Goal: Check status: Check status

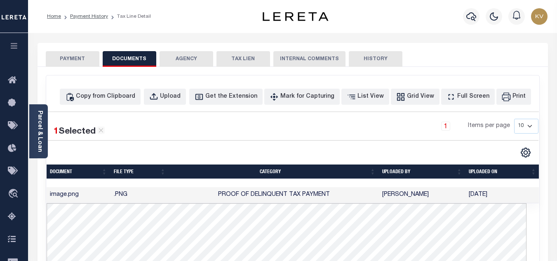
click at [68, 61] on button "PAYMENT" at bounding box center [73, 59] width 54 height 16
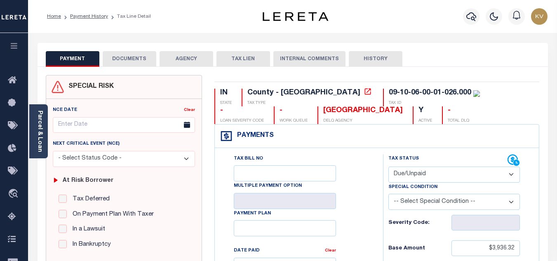
click at [123, 59] on button "DOCUMENTS" at bounding box center [130, 59] width 54 height 16
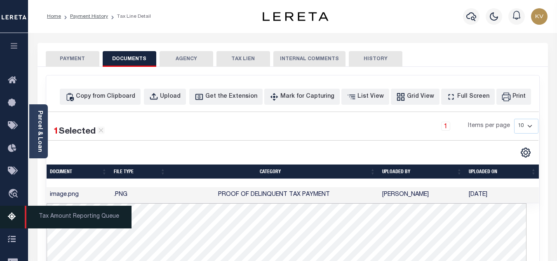
click at [12, 220] on icon at bounding box center [14, 217] width 13 height 10
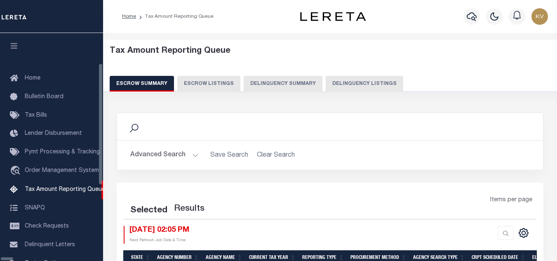
click at [326, 86] on button "Delinquency Listings" at bounding box center [364, 84] width 77 height 16
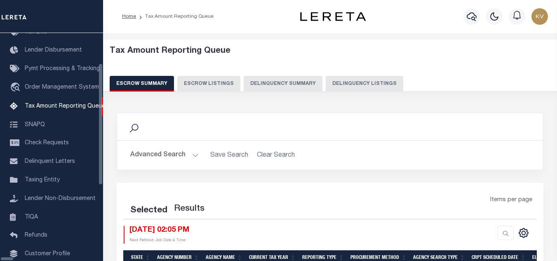
select select "100"
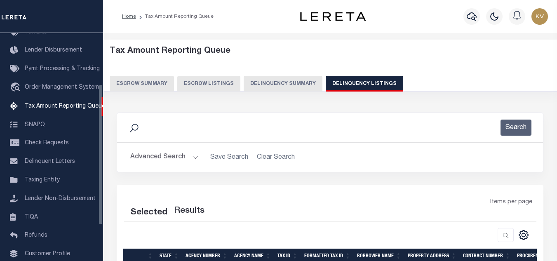
select select "100"
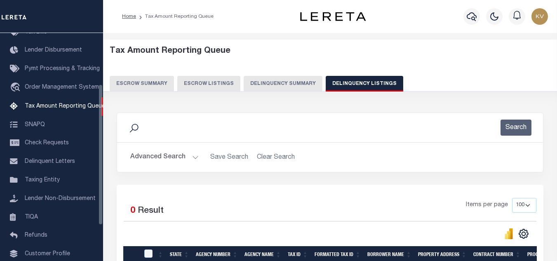
scroll to position [82, 0]
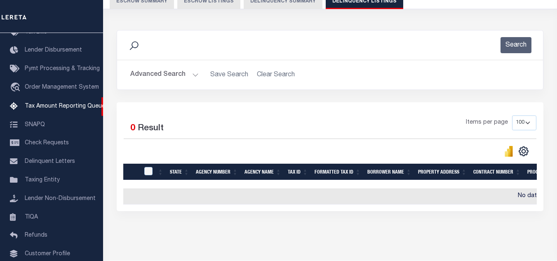
click at [187, 74] on button "Advanced Search" at bounding box center [164, 75] width 68 height 16
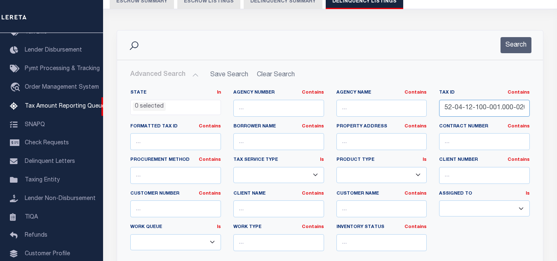
click at [453, 102] on input "52-04-12-100-001.000-020" at bounding box center [484, 108] width 91 height 17
paste input "05-02-36-04-04-006.00"
type input "05-02-36-04-04-006.000"
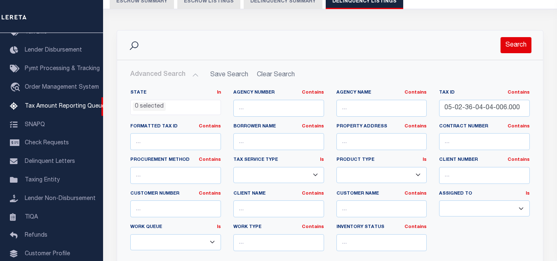
click at [521, 45] on button "Search" at bounding box center [515, 45] width 31 height 16
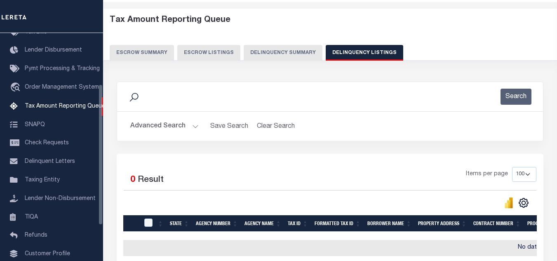
scroll to position [0, 0]
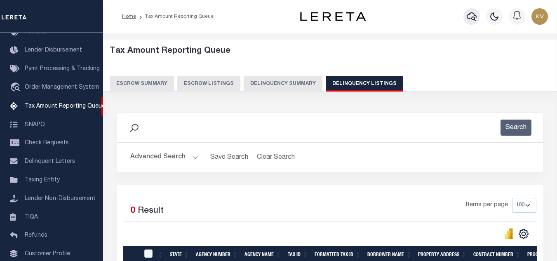
click at [474, 21] on icon "button" at bounding box center [472, 17] width 10 height 10
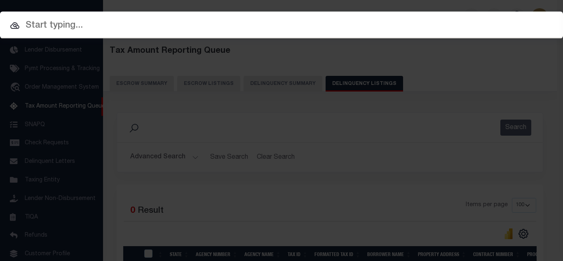
click at [89, 28] on input "text" at bounding box center [281, 26] width 563 height 14
paste input "100705-30687"
type input "100705-30687"
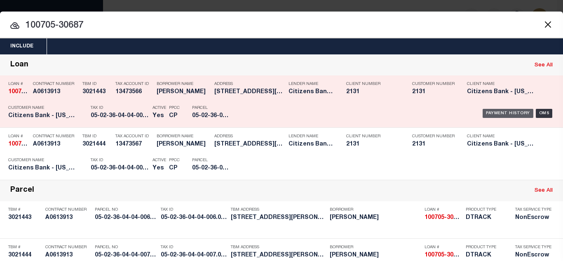
click at [496, 112] on div "Payment History" at bounding box center [508, 113] width 51 height 9
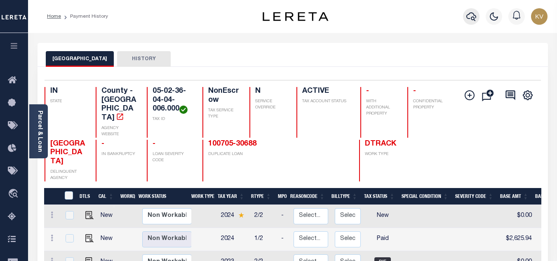
click at [467, 18] on icon "button" at bounding box center [471, 16] width 10 height 9
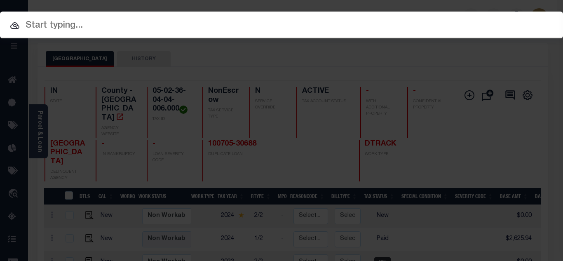
click at [128, 21] on input "text" at bounding box center [281, 26] width 563 height 14
paste input "100705-30688"
type input "100705-30688"
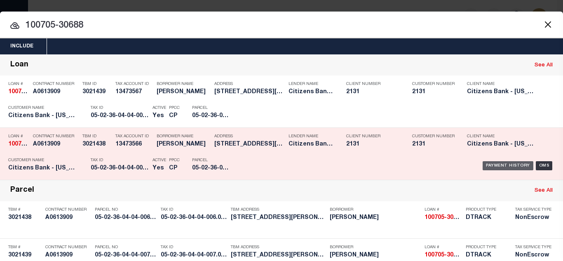
click at [498, 167] on div "Payment History" at bounding box center [508, 165] width 51 height 9
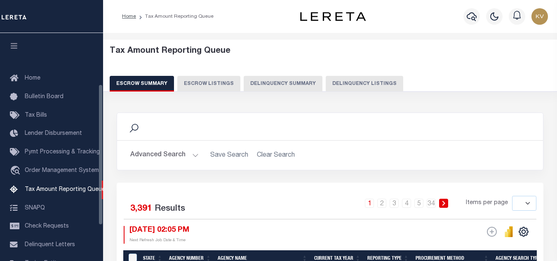
select select
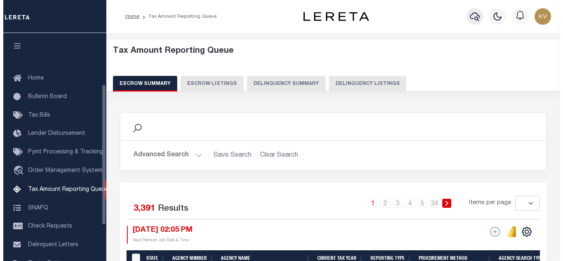
scroll to position [83, 0]
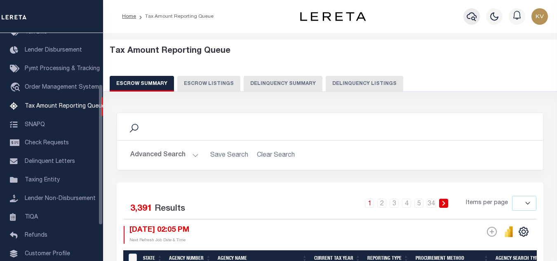
click at [474, 17] on icon "button" at bounding box center [472, 17] width 10 height 10
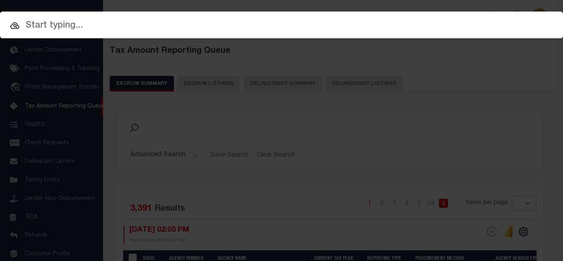
click at [139, 27] on input "text" at bounding box center [281, 26] width 563 height 14
paste input "100705-30688"
type input "100705-30688"
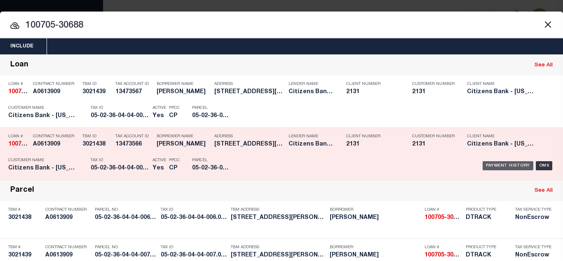
click at [495, 166] on div "Payment History" at bounding box center [508, 165] width 51 height 9
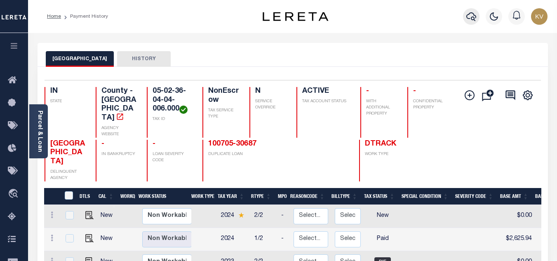
click at [472, 16] on icon "button" at bounding box center [471, 17] width 10 height 10
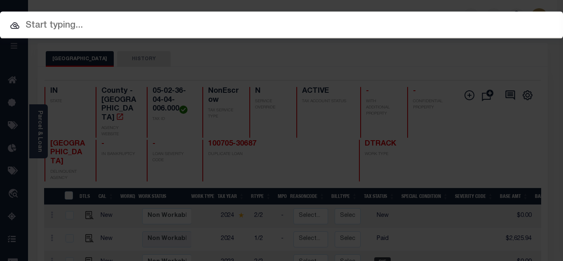
click at [204, 20] on input "text" at bounding box center [281, 26] width 563 height 14
paste input "Retrieving data. Wait a few seconds and try to cut or copy again."
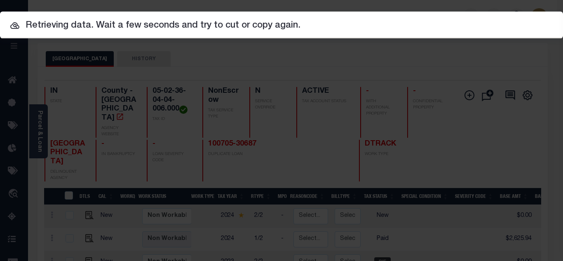
type input "Retrieving data. Wait a few seconds and try to cut or copy again."
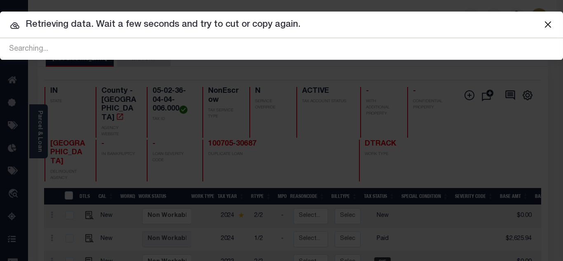
drag, startPoint x: 302, startPoint y: 24, endPoint x: 7, endPoint y: 24, distance: 294.7
click at [7, 24] on input "Retrieving data. Wait a few seconds and try to cut or copy again." at bounding box center [281, 25] width 563 height 14
click at [547, 21] on button "Close" at bounding box center [547, 24] width 11 height 11
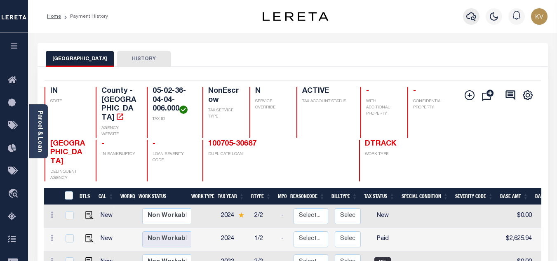
click at [474, 14] on icon "button" at bounding box center [471, 17] width 10 height 10
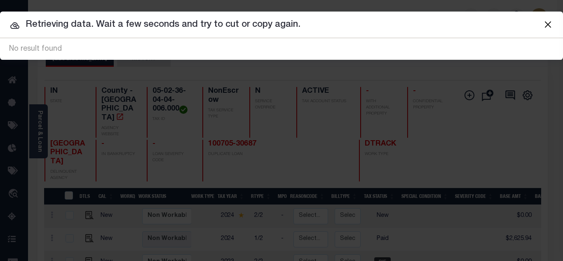
click at [552, 24] on button "Close" at bounding box center [547, 24] width 11 height 11
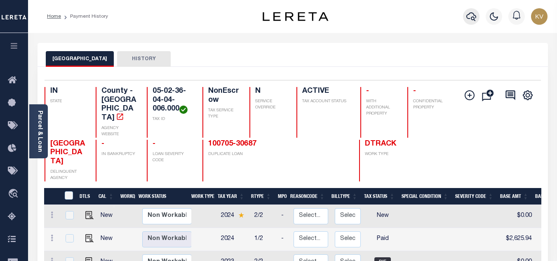
click at [470, 14] on icon "button" at bounding box center [471, 17] width 10 height 10
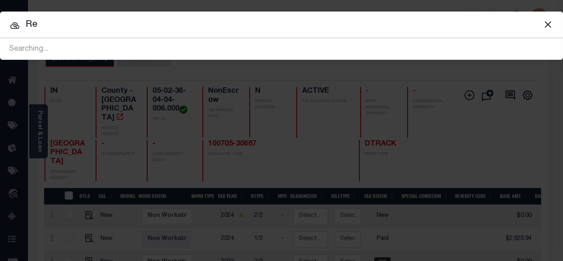
type input "R"
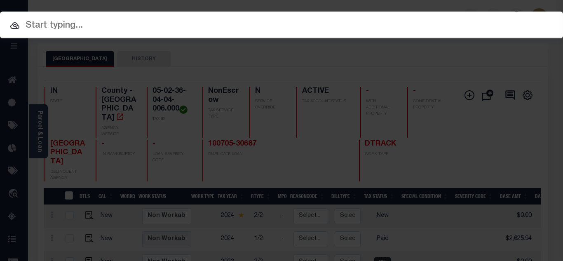
paste input "text"
click at [85, 30] on input "text" at bounding box center [281, 26] width 563 height 14
paste input "98972-29309"
type input "98972-29309"
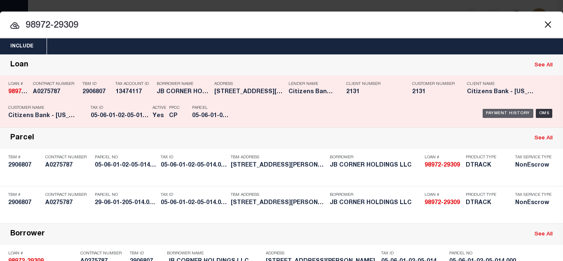
click at [514, 114] on div "Payment History" at bounding box center [508, 113] width 51 height 9
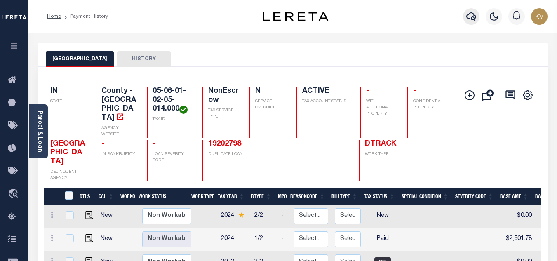
click at [474, 21] on icon "button" at bounding box center [471, 16] width 10 height 9
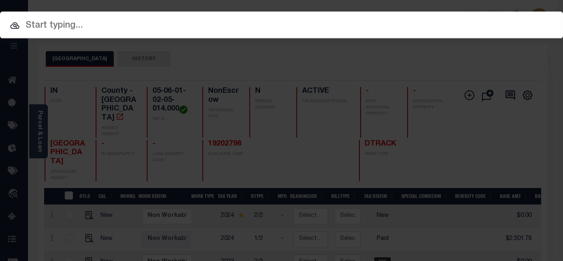
click at [178, 30] on input "text" at bounding box center [281, 26] width 563 height 14
paste input "86631-28484"
type input "86631-28484"
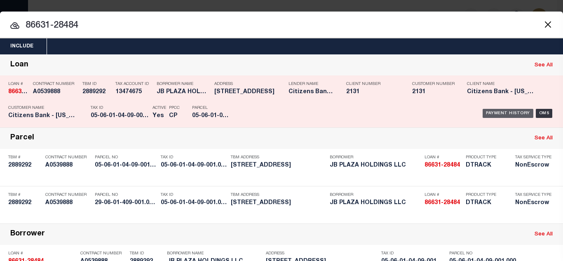
click at [490, 114] on div "Payment History" at bounding box center [508, 113] width 51 height 9
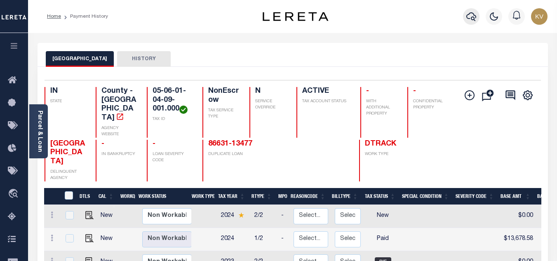
click at [469, 19] on icon "button" at bounding box center [471, 16] width 10 height 9
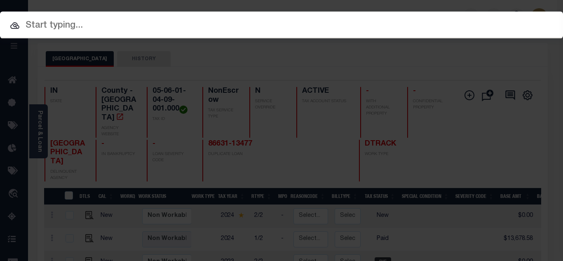
click at [223, 23] on input "text" at bounding box center [281, 26] width 563 height 14
paste input "98969-29306"
type input "98969-29306"
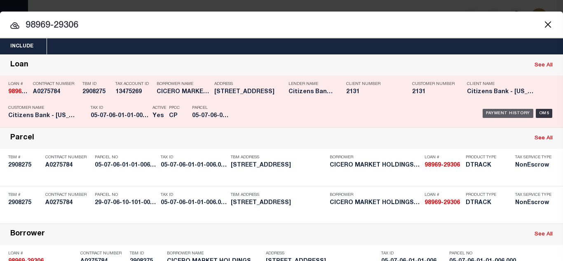
click at [496, 116] on div "Payment History" at bounding box center [508, 113] width 51 height 9
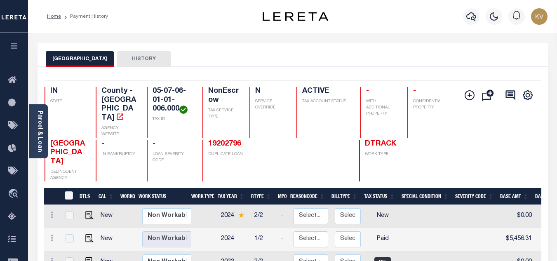
click at [472, 16] on icon "button" at bounding box center [471, 17] width 10 height 10
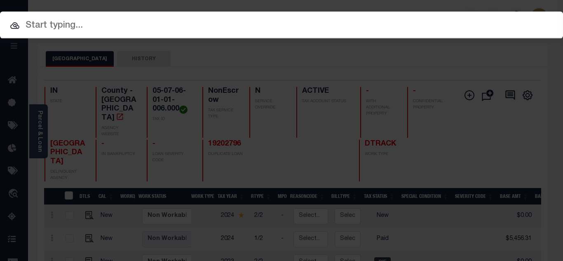
click at [120, 23] on input "text" at bounding box center [281, 26] width 563 height 14
paste input "Retrieving data. Wait a few seconds and try to cut or copy again."
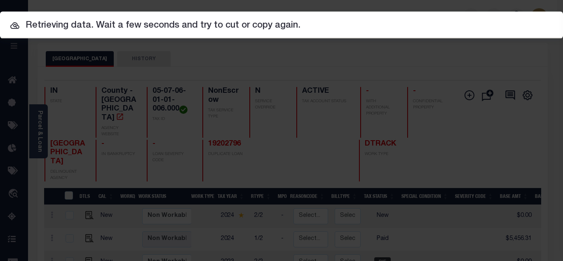
type input "Retrieving data. Wait a few seconds and try to cut or copy again."
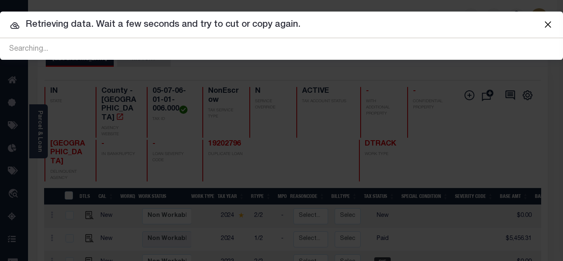
click at [550, 23] on button "Close" at bounding box center [547, 24] width 11 height 11
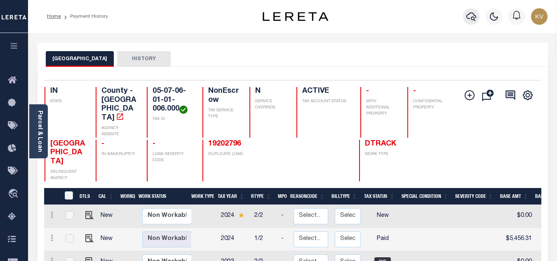
click at [470, 18] on icon "button" at bounding box center [471, 17] width 10 height 10
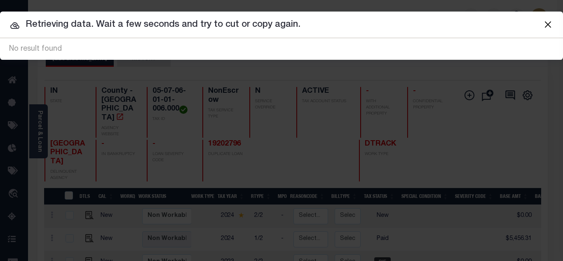
click at [550, 23] on button "Close" at bounding box center [547, 24] width 11 height 11
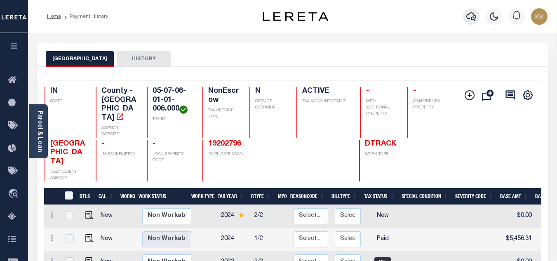
click at [467, 16] on icon "button" at bounding box center [471, 16] width 10 height 9
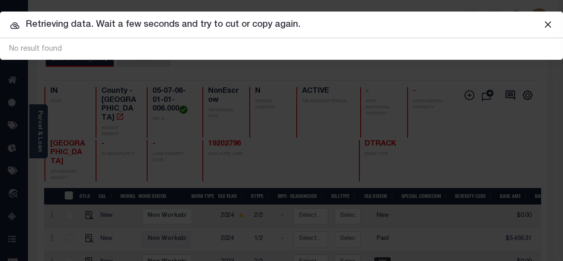
drag, startPoint x: 333, startPoint y: 28, endPoint x: 12, endPoint y: 26, distance: 321.5
click at [12, 38] on div "Retrieving data. Wait a few seconds and try to cut or copy again. No result fou…" at bounding box center [281, 48] width 563 height 21
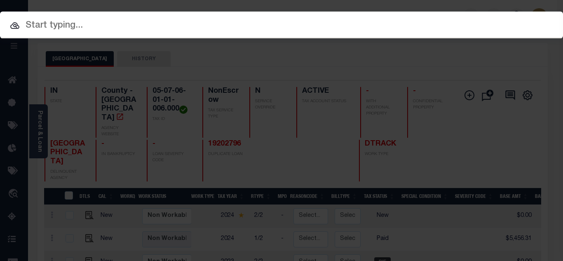
paste input "102645-33716"
type input "102645-33716"
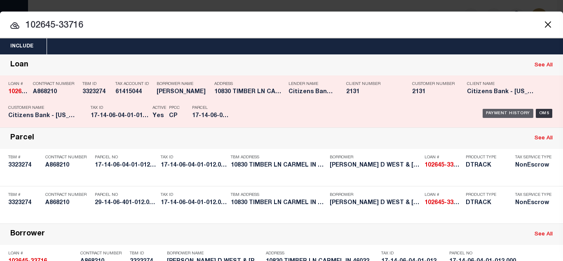
click at [495, 113] on div "Payment History" at bounding box center [508, 113] width 51 height 9
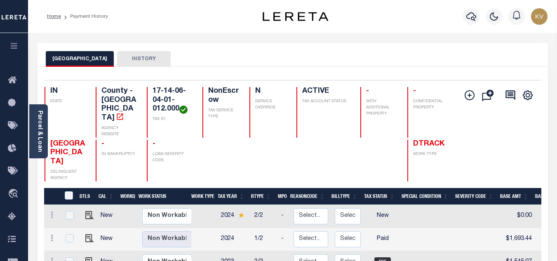
scroll to position [82, 0]
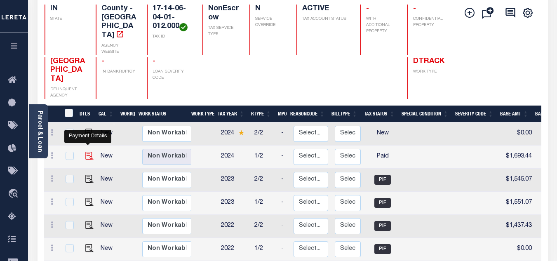
click at [85, 152] on img "" at bounding box center [89, 156] width 8 height 8
checkbox input "true"
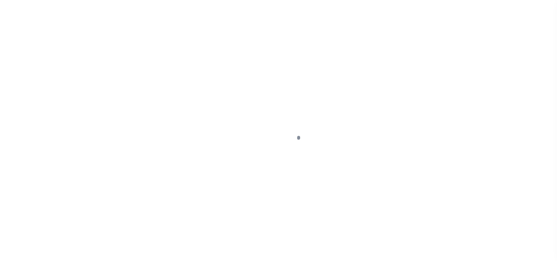
select select "PYD"
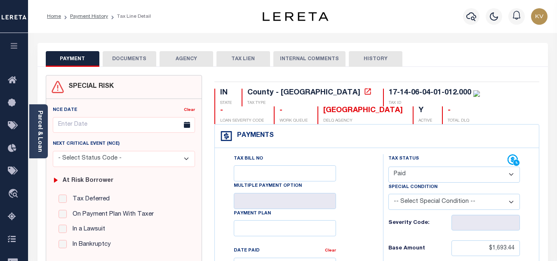
click at [134, 57] on button "DOCUMENTS" at bounding box center [130, 59] width 54 height 16
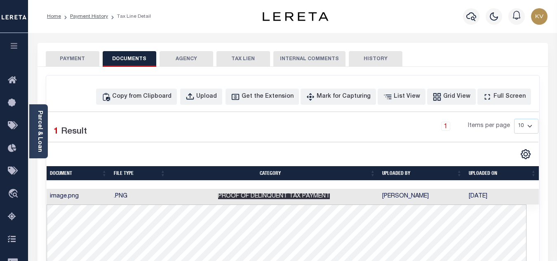
scroll to position [41, 0]
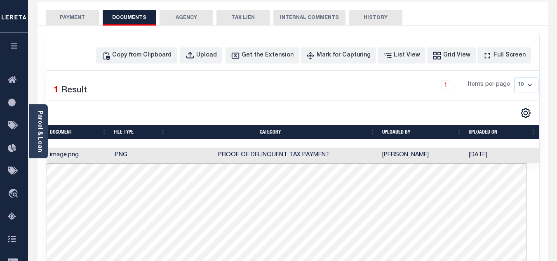
click at [258, 148] on td "Proof of Delinquent Tax Payment" at bounding box center [274, 156] width 210 height 16
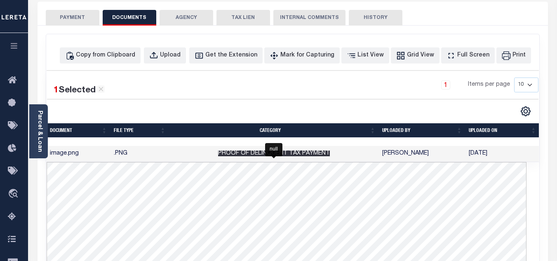
click at [256, 155] on span "Proof of Delinquent Tax Payment" at bounding box center [274, 153] width 112 height 6
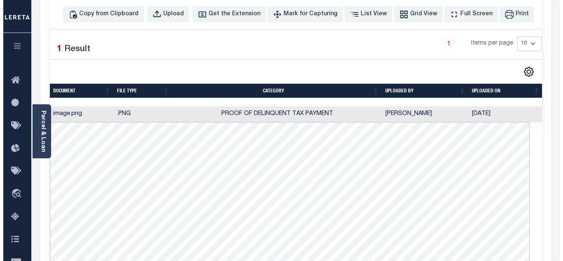
scroll to position [0, 0]
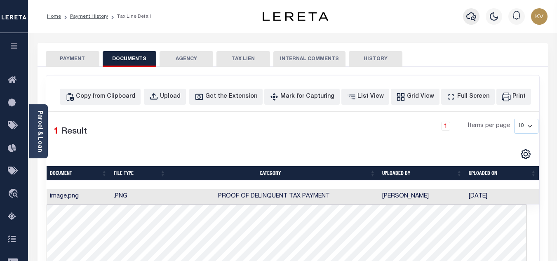
click at [470, 16] on icon "button" at bounding box center [471, 17] width 10 height 10
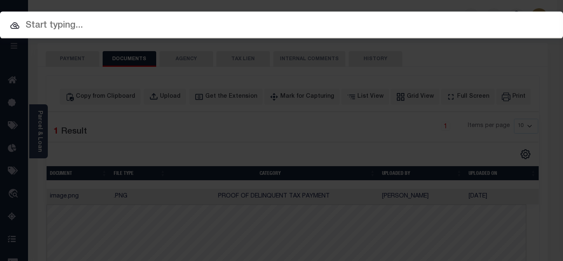
click at [160, 19] on input "text" at bounding box center [281, 26] width 563 height 14
paste input "9051338"
type input "9051338"
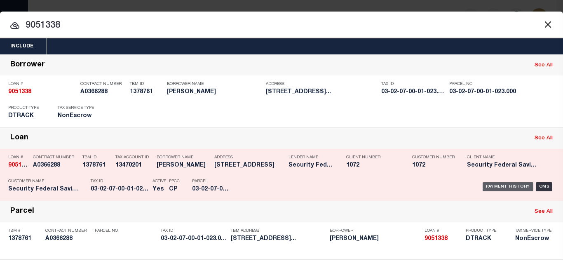
click at [495, 187] on div "Payment History" at bounding box center [508, 186] width 51 height 9
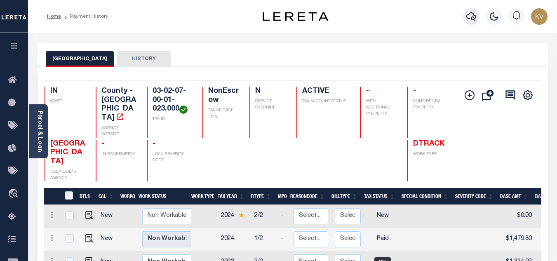
click at [473, 19] on icon "button" at bounding box center [471, 17] width 10 height 10
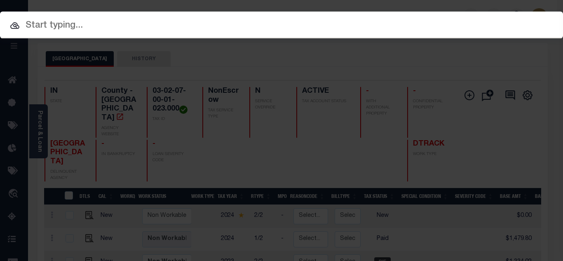
click at [256, 31] on input "text" at bounding box center [281, 26] width 563 height 14
paste input "102645-33716"
type input "102645-33716"
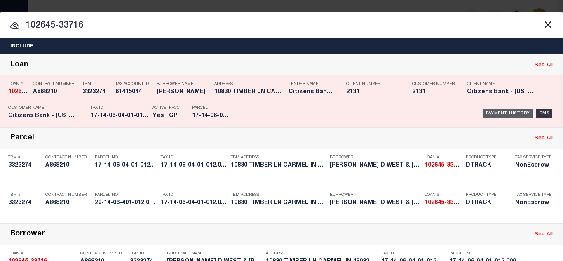
click at [503, 115] on div "Payment History" at bounding box center [508, 113] width 51 height 9
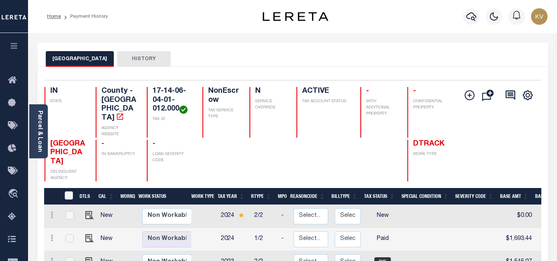
scroll to position [41, 0]
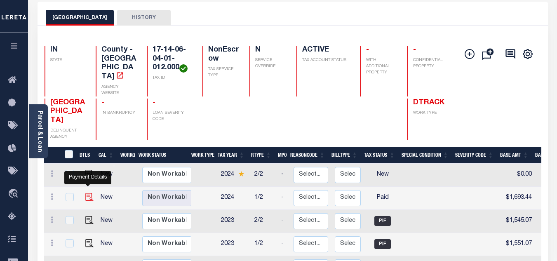
click at [85, 193] on img "" at bounding box center [89, 197] width 8 height 8
checkbox input "true"
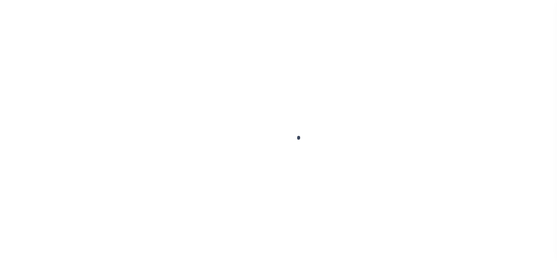
select select "PYD"
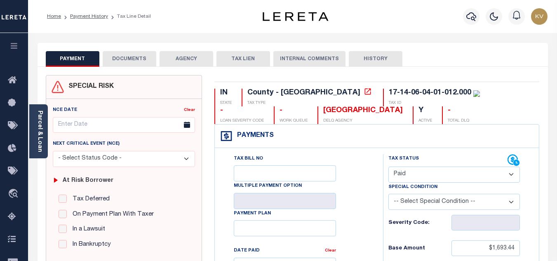
click at [130, 56] on button "DOCUMENTS" at bounding box center [130, 59] width 54 height 16
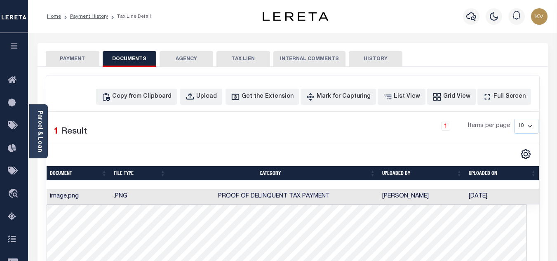
click at [248, 203] on td "Proof of Delinquent Tax Payment" at bounding box center [274, 197] width 210 height 16
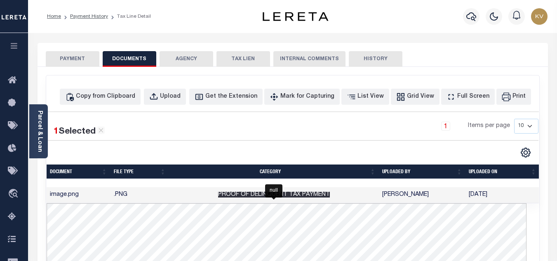
click at [253, 194] on span "Proof of Delinquent Tax Payment" at bounding box center [274, 195] width 112 height 6
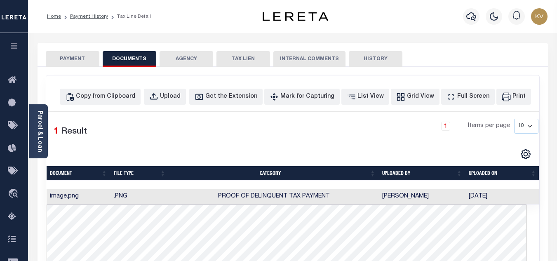
click at [59, 56] on button "PAYMENT" at bounding box center [73, 59] width 54 height 16
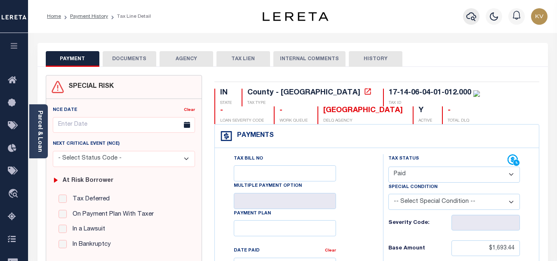
click at [470, 19] on icon "button" at bounding box center [471, 17] width 10 height 10
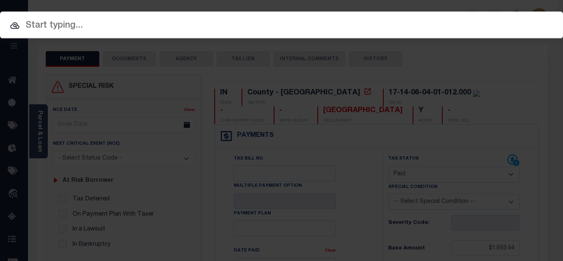
click at [150, 22] on input "text" at bounding box center [281, 26] width 563 height 14
paste input "100709-30702"
type input "100709-30702"
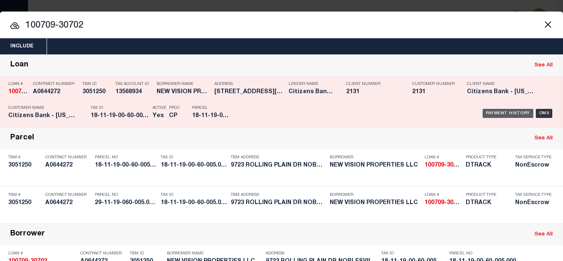
click at [502, 113] on div "Payment History" at bounding box center [508, 113] width 51 height 9
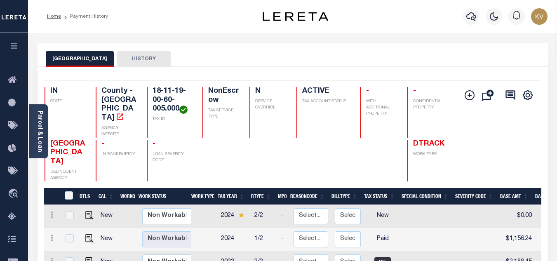
drag, startPoint x: 471, startPoint y: 18, endPoint x: 462, endPoint y: 18, distance: 8.7
click at [471, 18] on icon "button" at bounding box center [471, 17] width 10 height 10
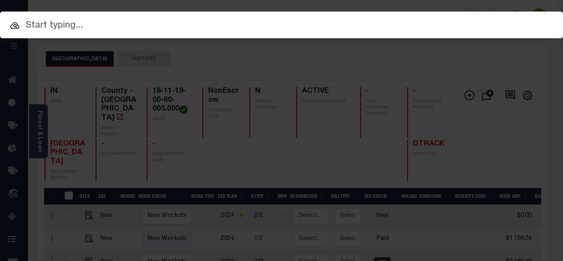
click at [160, 28] on input "text" at bounding box center [281, 26] width 563 height 14
paste input "81300723-10"
type input "81300723-10"
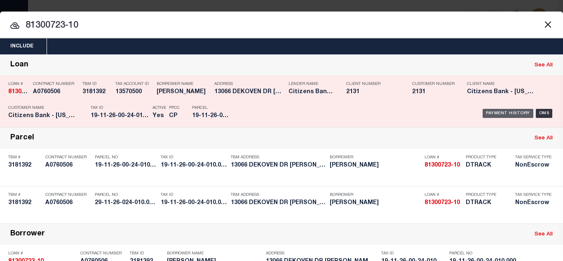
click at [498, 114] on div "Payment History" at bounding box center [508, 113] width 51 height 9
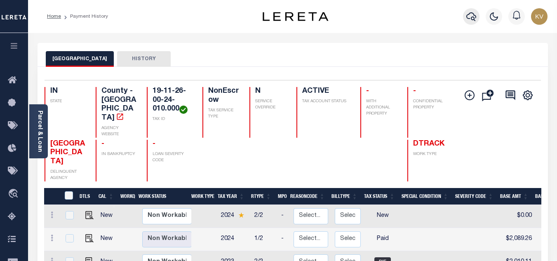
click at [469, 19] on icon "button" at bounding box center [471, 17] width 10 height 10
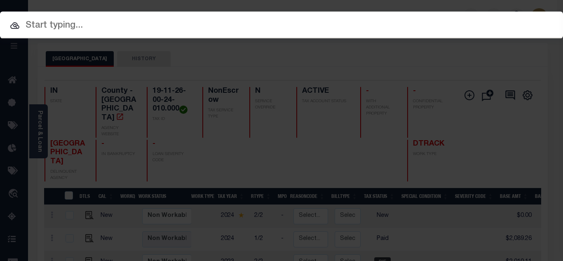
click at [121, 27] on input "text" at bounding box center [281, 26] width 563 height 14
paste input "9051338"
type input "9051338"
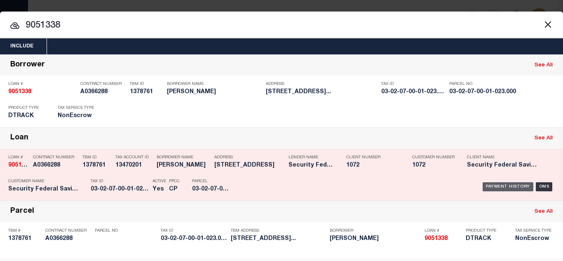
click at [488, 188] on div "Payment History" at bounding box center [508, 186] width 51 height 9
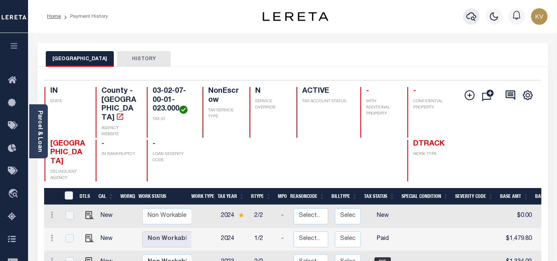
click at [472, 20] on icon "button" at bounding box center [471, 16] width 10 height 9
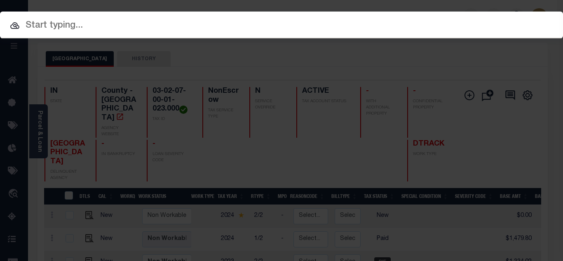
click at [181, 23] on input "text" at bounding box center [281, 26] width 563 height 14
paste input "9065688-10"
type input "9065688-10"
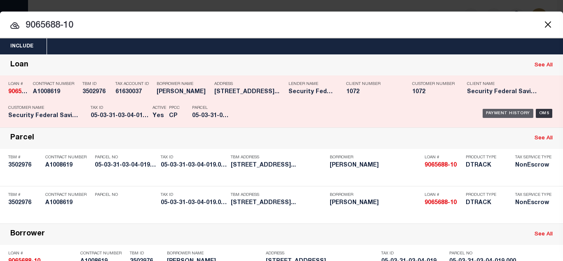
click at [497, 115] on div "Payment History" at bounding box center [508, 113] width 51 height 9
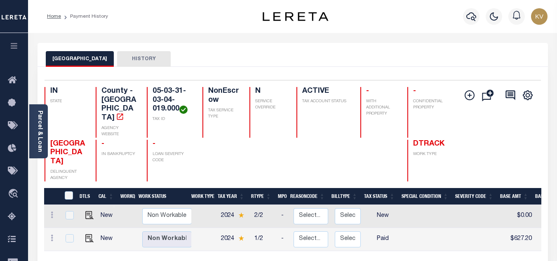
scroll to position [41, 0]
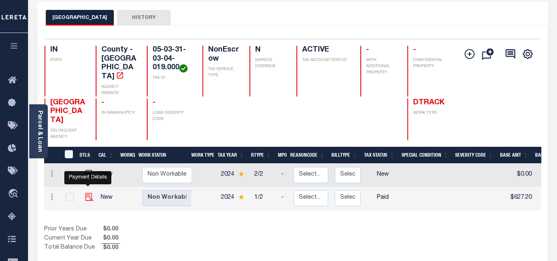
click at [87, 193] on img "" at bounding box center [89, 197] width 8 height 8
checkbox input "true"
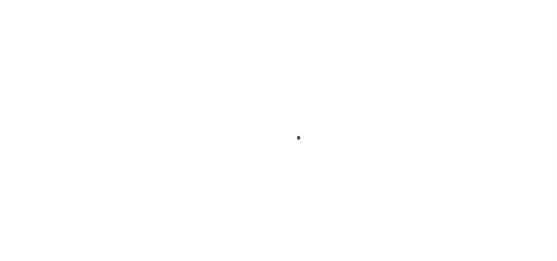
select select "PYD"
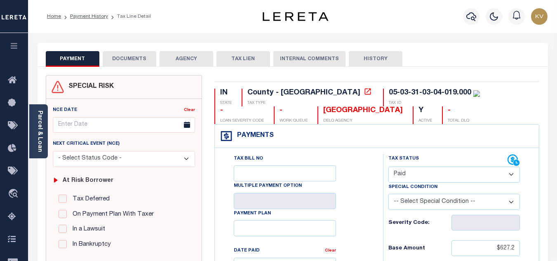
click at [136, 59] on button "DOCUMENTS" at bounding box center [130, 59] width 54 height 16
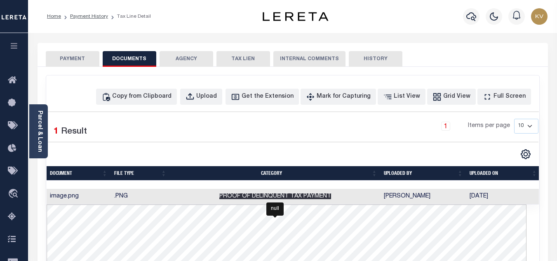
click at [277, 196] on span "Proof of Delinquent Tax Payment" at bounding box center [275, 196] width 112 height 6
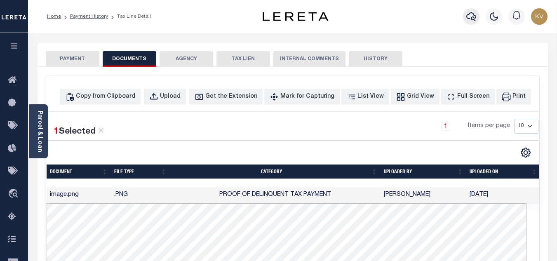
click at [469, 18] on icon "button" at bounding box center [471, 17] width 10 height 10
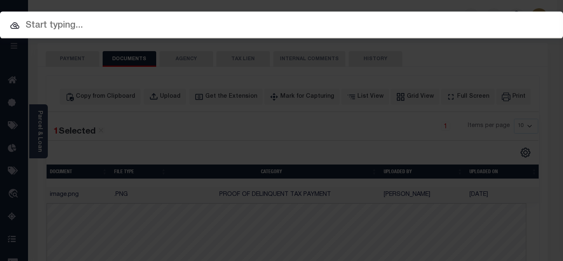
click at [204, 21] on input "text" at bounding box center [281, 26] width 563 height 14
paste input "9062874"
type input "9062874"
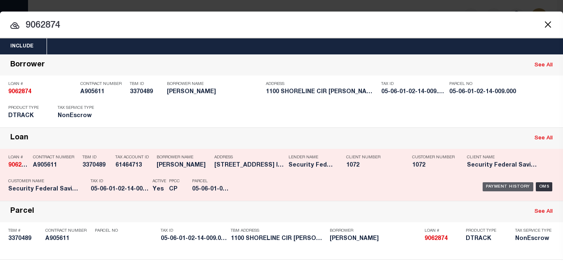
click at [502, 188] on div "Payment History" at bounding box center [508, 186] width 51 height 9
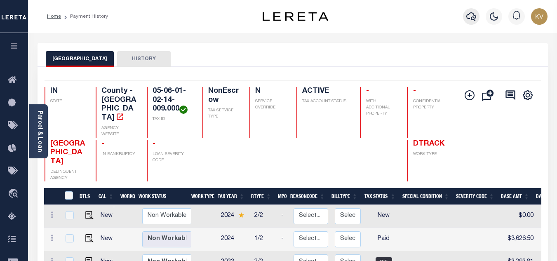
click at [470, 17] on icon "button" at bounding box center [471, 17] width 10 height 10
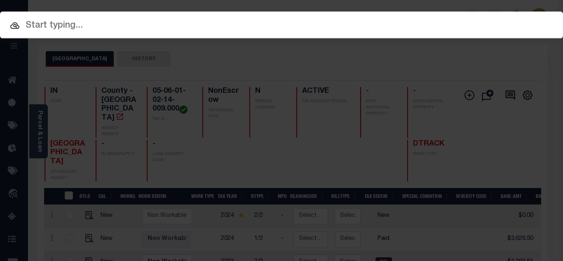
click at [169, 33] on input "text" at bounding box center [281, 26] width 563 height 14
paste input "780073730"
type input "780073730"
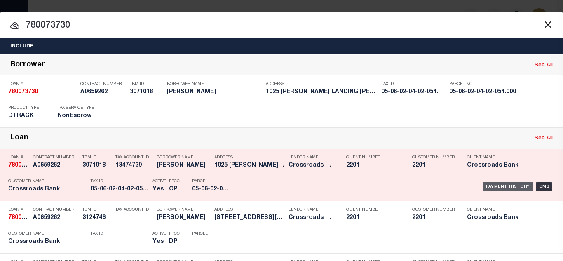
click at [491, 185] on div "Payment History" at bounding box center [508, 186] width 51 height 9
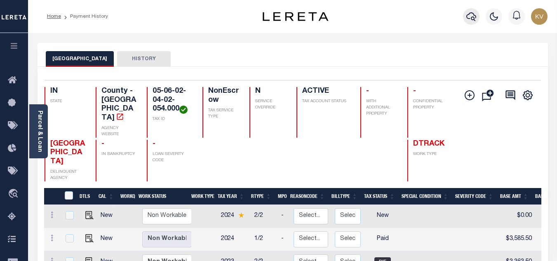
click at [474, 20] on icon "button" at bounding box center [471, 16] width 10 height 9
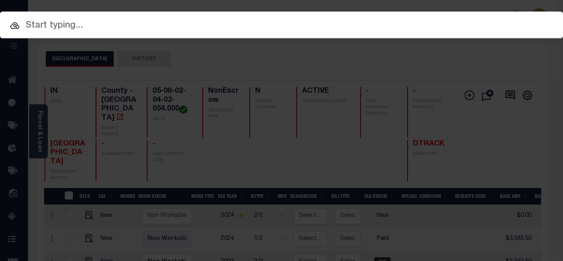
click at [221, 27] on input "text" at bounding box center [281, 26] width 563 height 14
paste input "110200856"
type input "110200856"
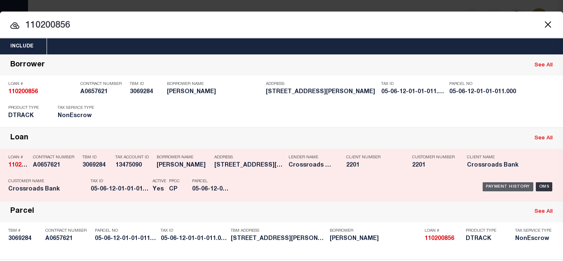
click at [486, 186] on div "Payment History" at bounding box center [508, 186] width 51 height 9
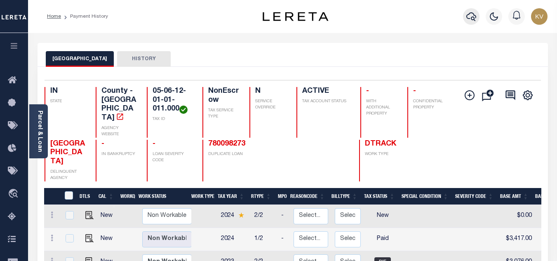
click at [470, 17] on icon "button" at bounding box center [471, 17] width 10 height 10
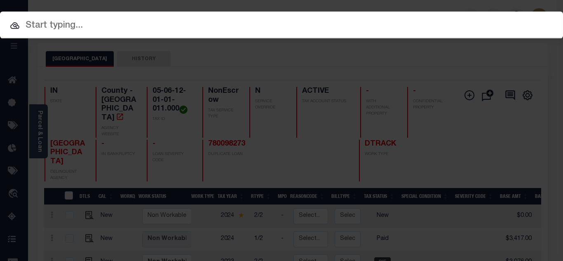
click at [142, 31] on input "text" at bounding box center [281, 26] width 563 height 14
click at [65, 25] on input "text" at bounding box center [281, 26] width 563 height 14
paste input "780073730"
type input "780073730"
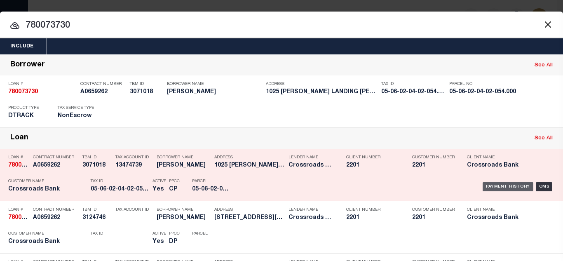
click at [496, 186] on div "Payment History" at bounding box center [508, 186] width 51 height 9
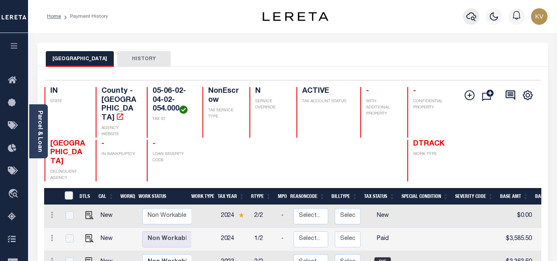
click at [472, 19] on icon "button" at bounding box center [471, 17] width 10 height 10
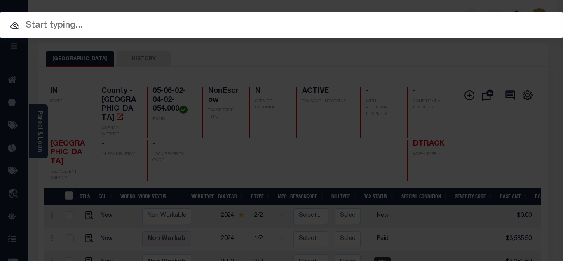
click at [218, 26] on input "text" at bounding box center [281, 26] width 563 height 14
paste input "110200856"
type input "110200856"
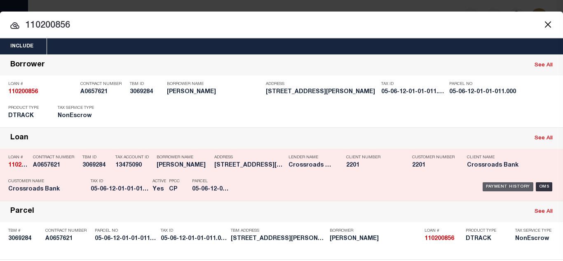
click at [501, 188] on div "Payment History" at bounding box center [508, 186] width 51 height 9
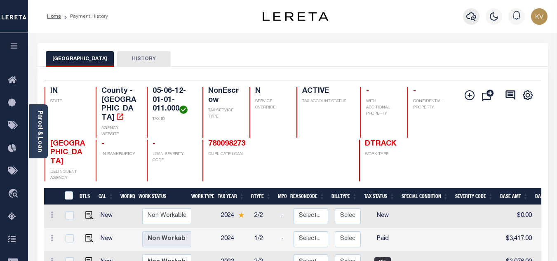
click at [470, 17] on icon "button" at bounding box center [471, 17] width 10 height 10
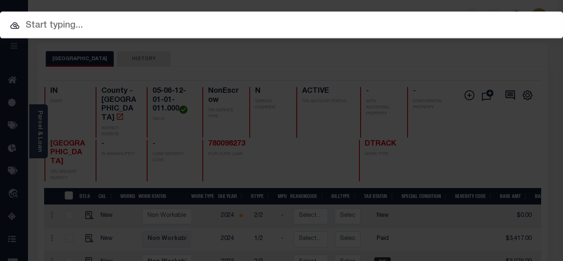
click at [214, 35] on div at bounding box center [281, 25] width 563 height 26
click at [90, 28] on input "text" at bounding box center [281, 26] width 563 height 14
paste input "780098273"
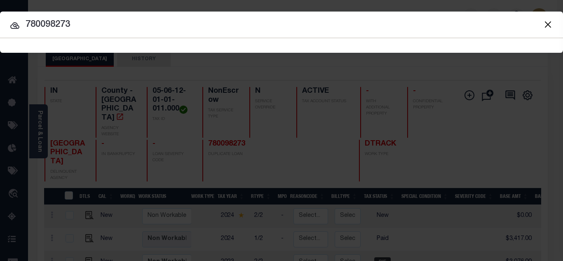
type input "780098273"
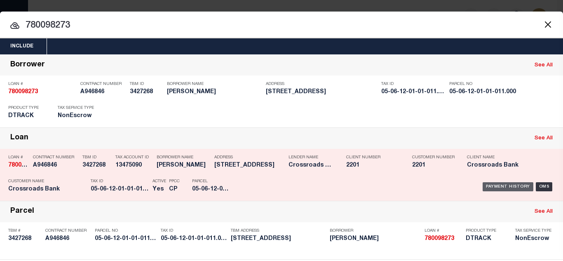
click at [489, 187] on div "Payment History" at bounding box center [508, 186] width 51 height 9
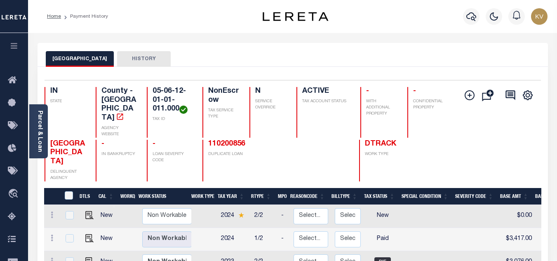
drag, startPoint x: 469, startPoint y: 15, endPoint x: 439, endPoint y: 19, distance: 29.6
click at [469, 15] on icon "button" at bounding box center [471, 16] width 10 height 9
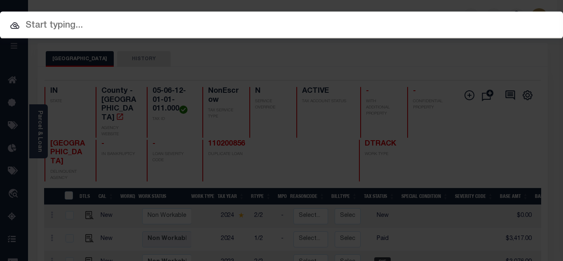
click at [166, 25] on input "text" at bounding box center [281, 26] width 563 height 14
paste input "9064354"
type input "9064354"
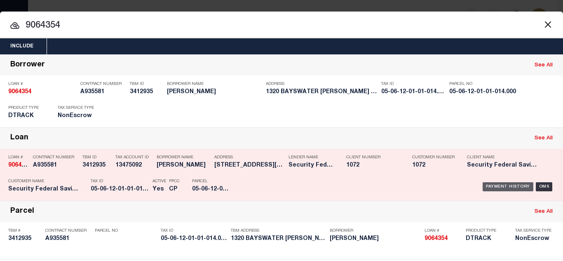
click at [483, 185] on div "Payment History" at bounding box center [508, 186] width 51 height 9
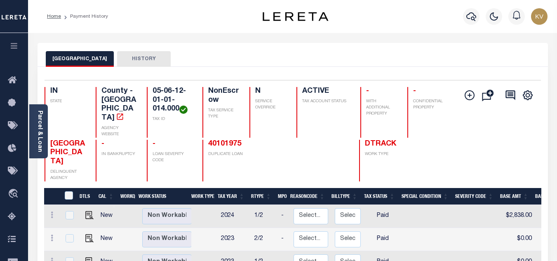
scroll to position [41, 0]
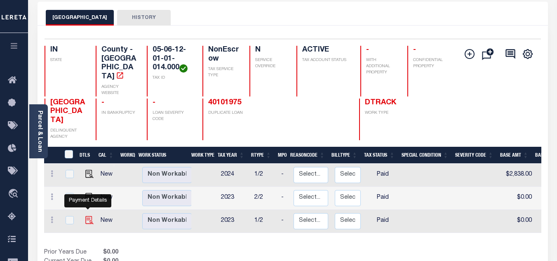
click at [85, 216] on img "" at bounding box center [89, 220] width 8 height 8
checkbox input "true"
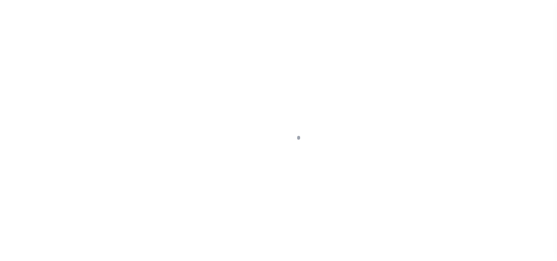
select select "PYD"
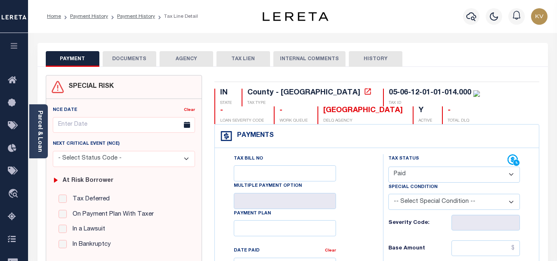
click at [126, 57] on button "DOCUMENTS" at bounding box center [130, 59] width 54 height 16
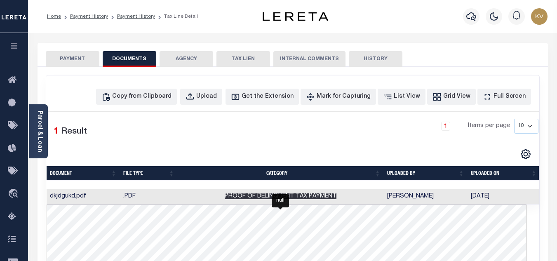
click at [238, 198] on span "Proof of Delinquent Tax Payment" at bounding box center [281, 196] width 112 height 6
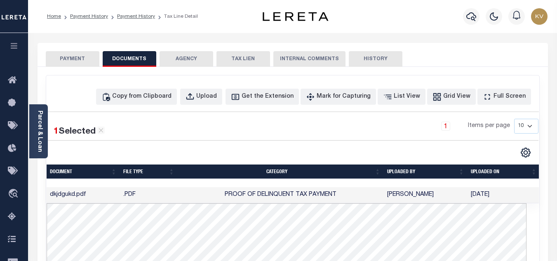
click at [122, 13] on li "Payment History" at bounding box center [131, 16] width 47 height 7
click at [135, 16] on link "Payment History" at bounding box center [136, 16] width 38 height 5
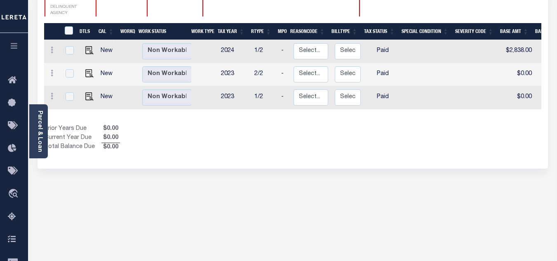
scroll to position [124, 0]
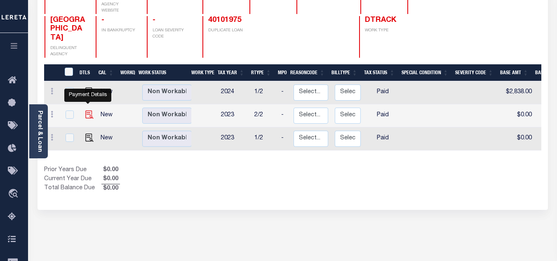
click at [88, 110] on img "" at bounding box center [89, 114] width 8 height 8
checkbox input "true"
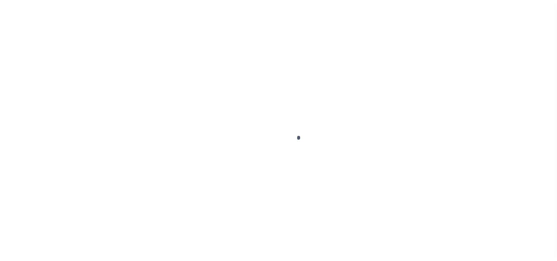
select select "PYD"
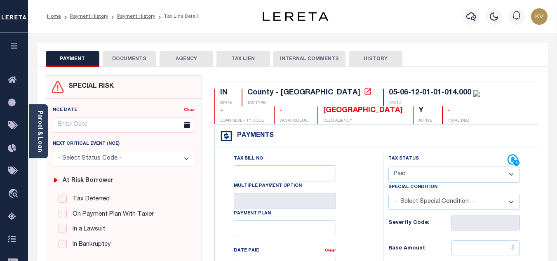
click at [113, 60] on button "DOCUMENTS" at bounding box center [130, 59] width 54 height 16
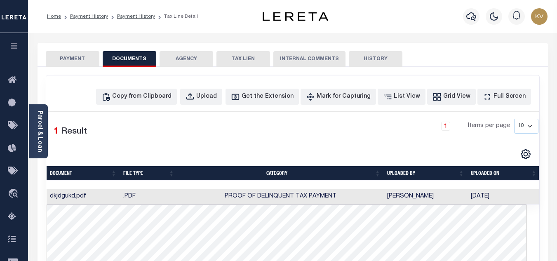
click at [202, 195] on td "Proof of Delinquent Tax Payment" at bounding box center [281, 197] width 206 height 16
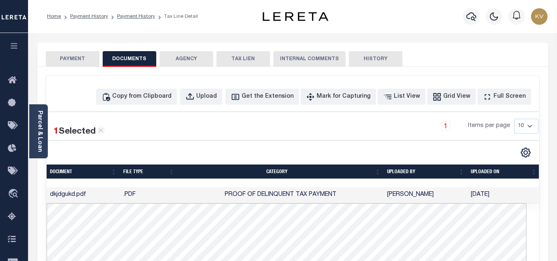
click at [70, 60] on button "PAYMENT" at bounding box center [73, 59] width 54 height 16
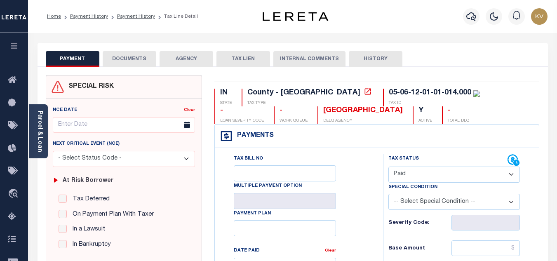
click at [126, 20] on li "Payment History" at bounding box center [131, 16] width 47 height 7
click at [128, 16] on link "Payment History" at bounding box center [136, 16] width 38 height 5
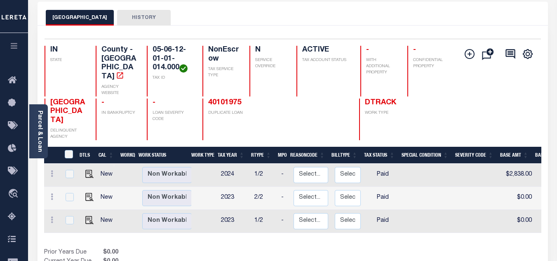
scroll to position [82, 0]
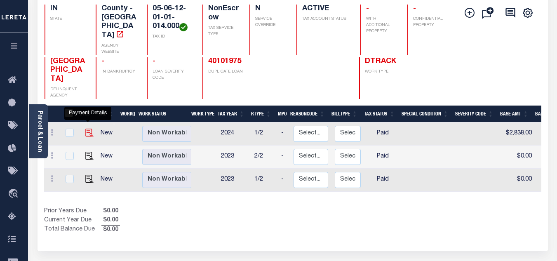
click at [86, 129] on img "" at bounding box center [89, 133] width 8 height 8
checkbox input "true"
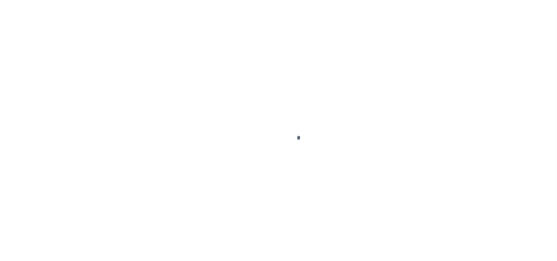
select select "PYD"
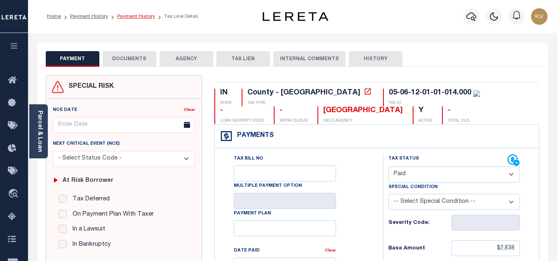
click at [129, 18] on link "Payment History" at bounding box center [136, 16] width 38 height 5
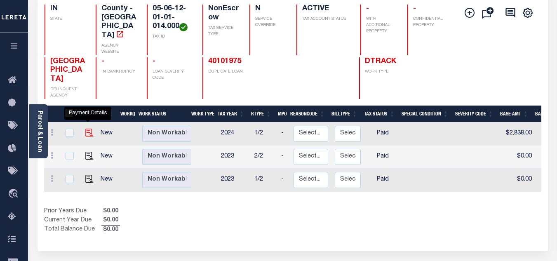
click at [90, 129] on img "" at bounding box center [89, 133] width 8 height 8
checkbox input "true"
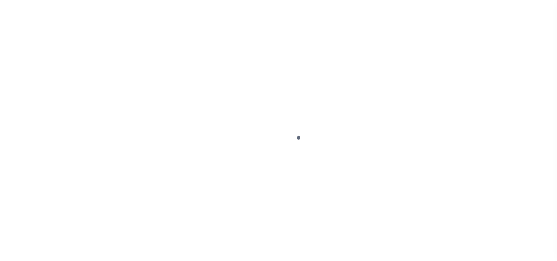
select select "PYD"
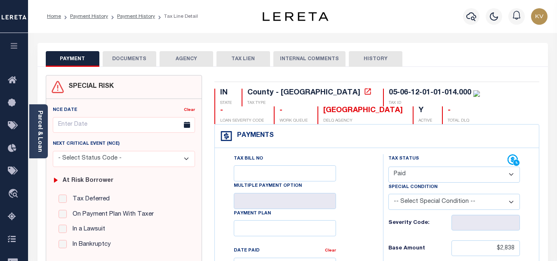
click at [128, 58] on button "DOCUMENTS" at bounding box center [130, 59] width 54 height 16
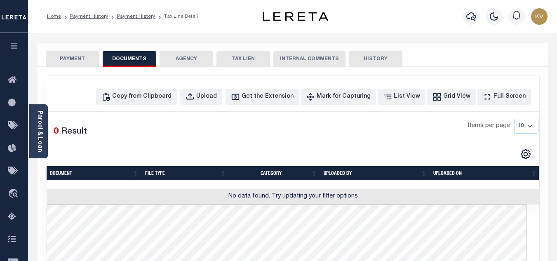
click at [83, 61] on button "PAYMENT" at bounding box center [73, 59] width 54 height 16
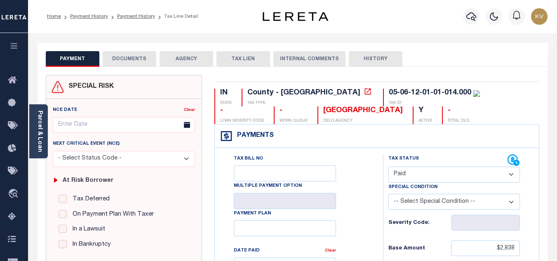
scroll to position [41, 0]
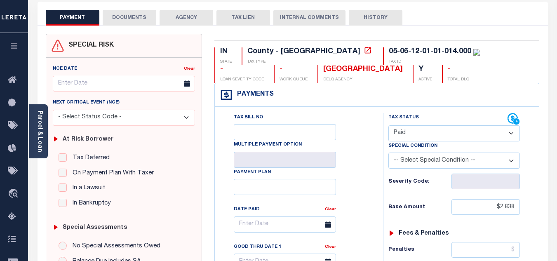
click at [141, 17] on button "DOCUMENTS" at bounding box center [130, 18] width 54 height 16
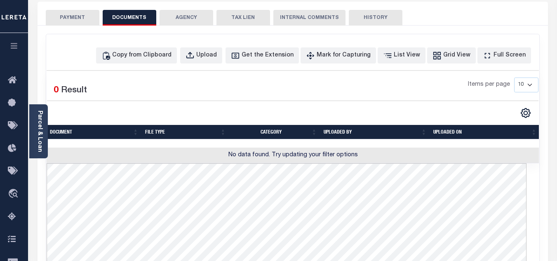
click at [85, 18] on button "PAYMENT" at bounding box center [73, 18] width 54 height 16
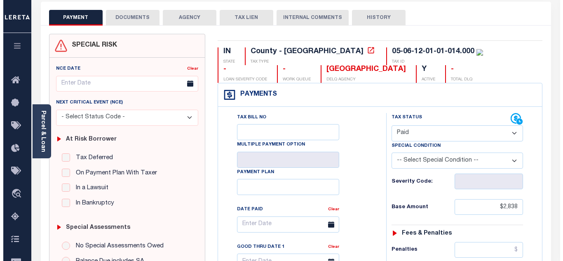
scroll to position [0, 0]
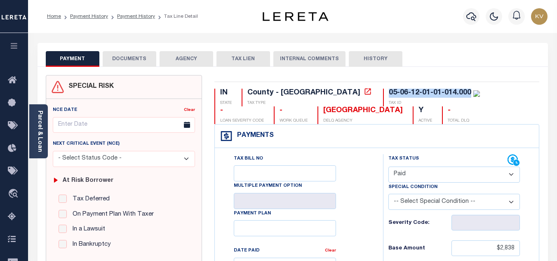
drag, startPoint x: 317, startPoint y: 90, endPoint x: 399, endPoint y: 94, distance: 82.1
click at [399, 94] on div "05-06-12-01-01-014.000" at bounding box center [430, 92] width 82 height 7
copy div "05-06-12-01-01-014.000"
click at [472, 16] on icon "button" at bounding box center [471, 17] width 10 height 10
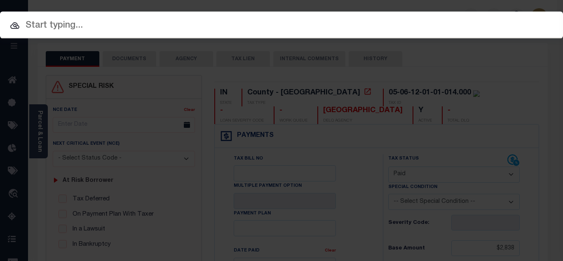
click at [151, 28] on input "text" at bounding box center [281, 26] width 563 height 14
paste input "34154146"
type input "34154146"
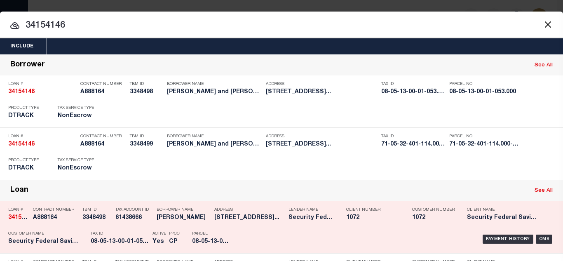
scroll to position [41, 0]
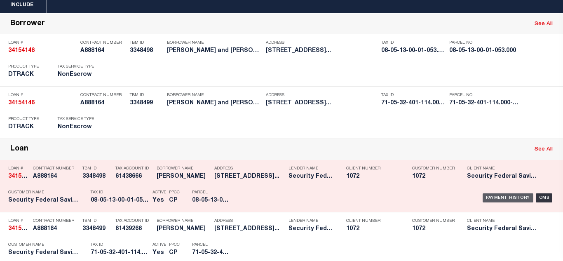
click at [495, 199] on div "Payment History" at bounding box center [508, 197] width 51 height 9
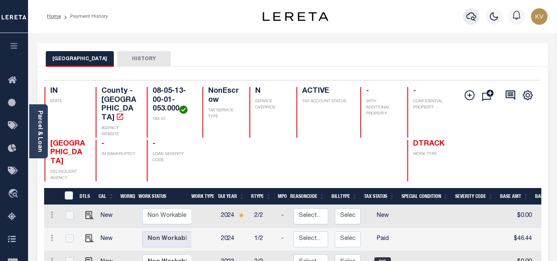
click at [467, 17] on icon "button" at bounding box center [471, 16] width 10 height 9
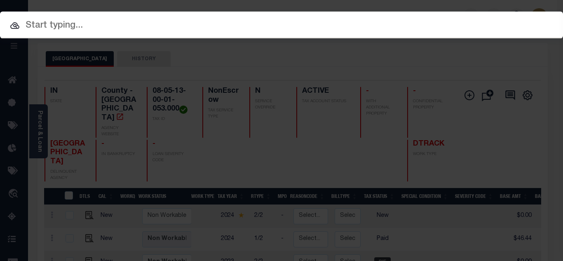
click at [199, 17] on div at bounding box center [281, 25] width 563 height 26
click at [49, 26] on input "text" at bounding box center [281, 26] width 563 height 14
click at [120, 27] on input "text" at bounding box center [281, 26] width 563 height 14
paste input "34157545"
type input "34157545"
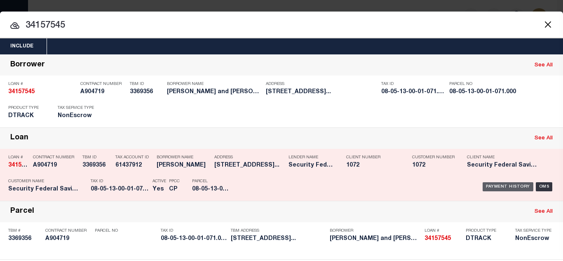
click at [489, 188] on div "Payment History" at bounding box center [508, 186] width 51 height 9
